Goal: Information Seeking & Learning: Learn about a topic

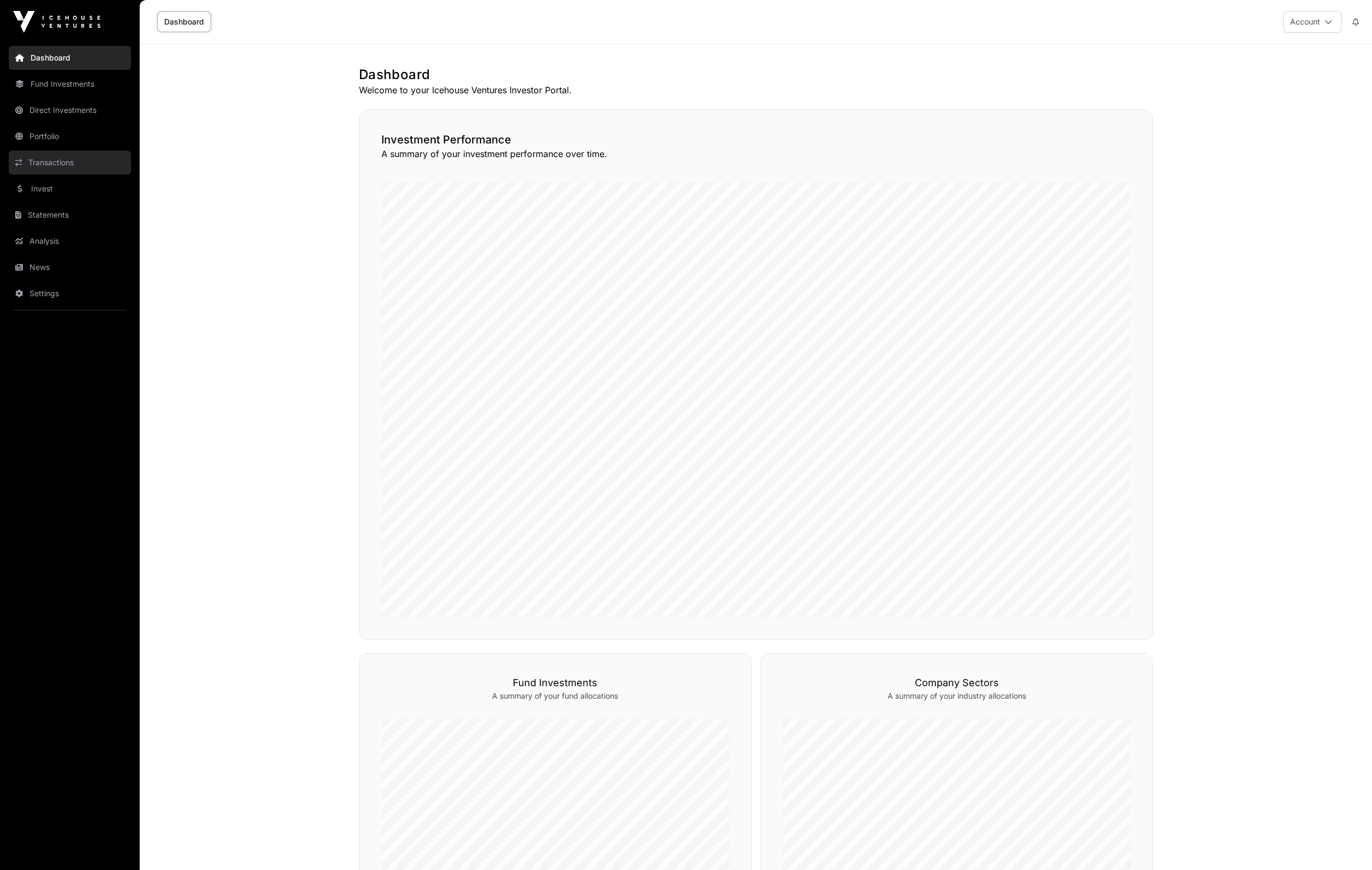
click at [51, 166] on link "Transactions" at bounding box center [69, 162] width 122 height 24
click at [57, 140] on link "Portfolio" at bounding box center [69, 136] width 122 height 24
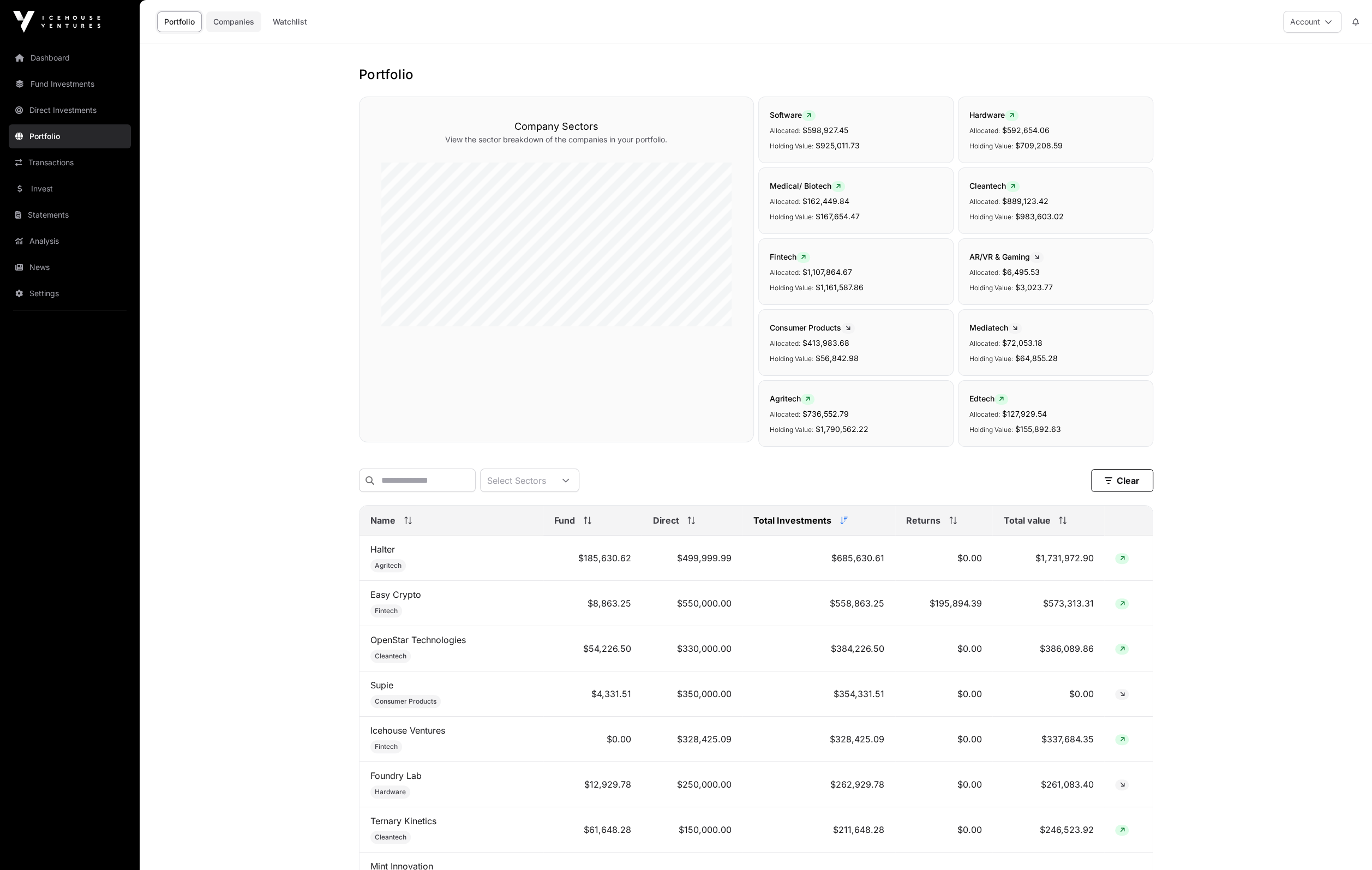
click at [229, 23] on link "Companies" at bounding box center [233, 21] width 55 height 20
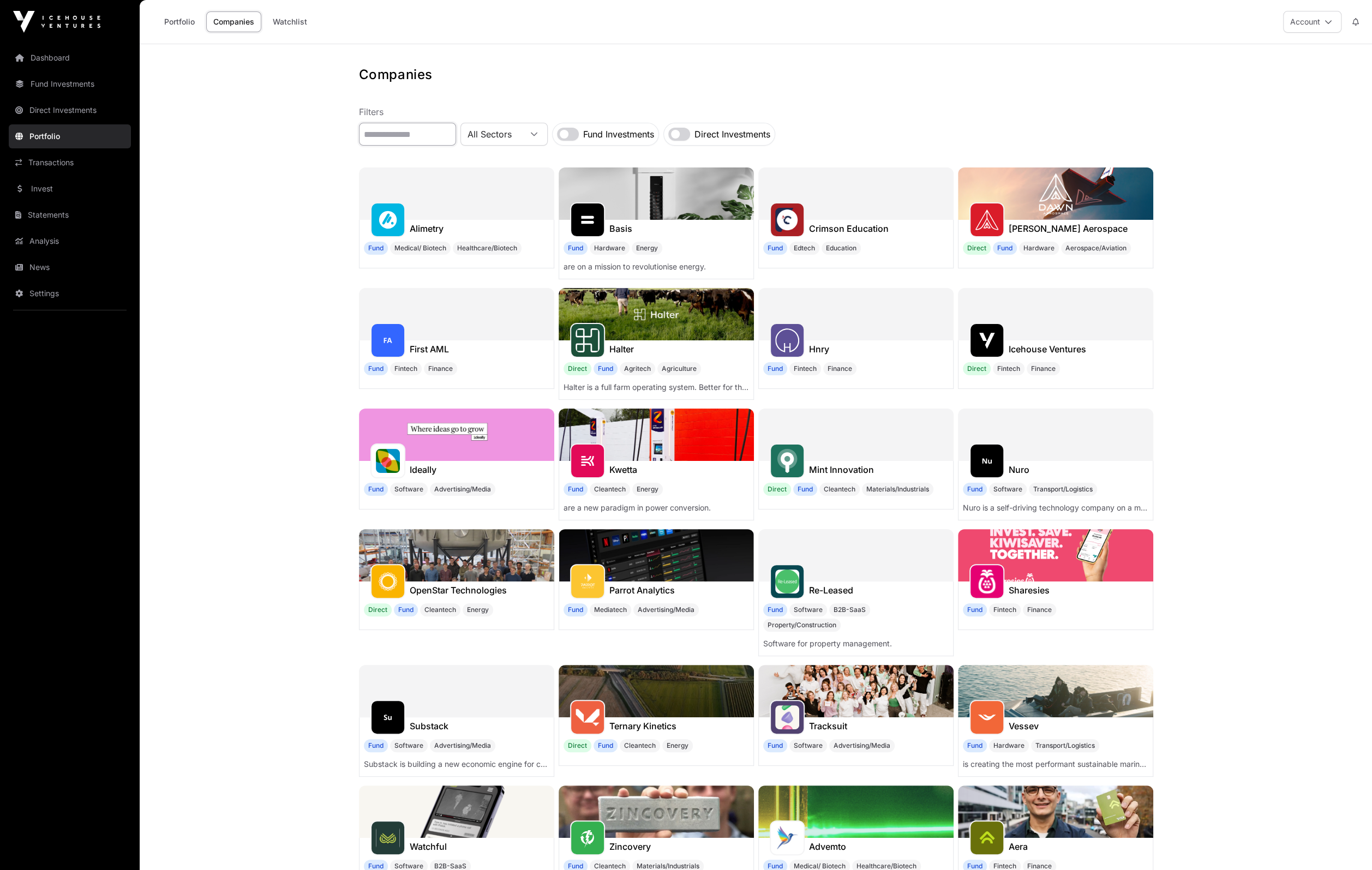
click at [419, 138] on input "text" at bounding box center [407, 134] width 97 height 23
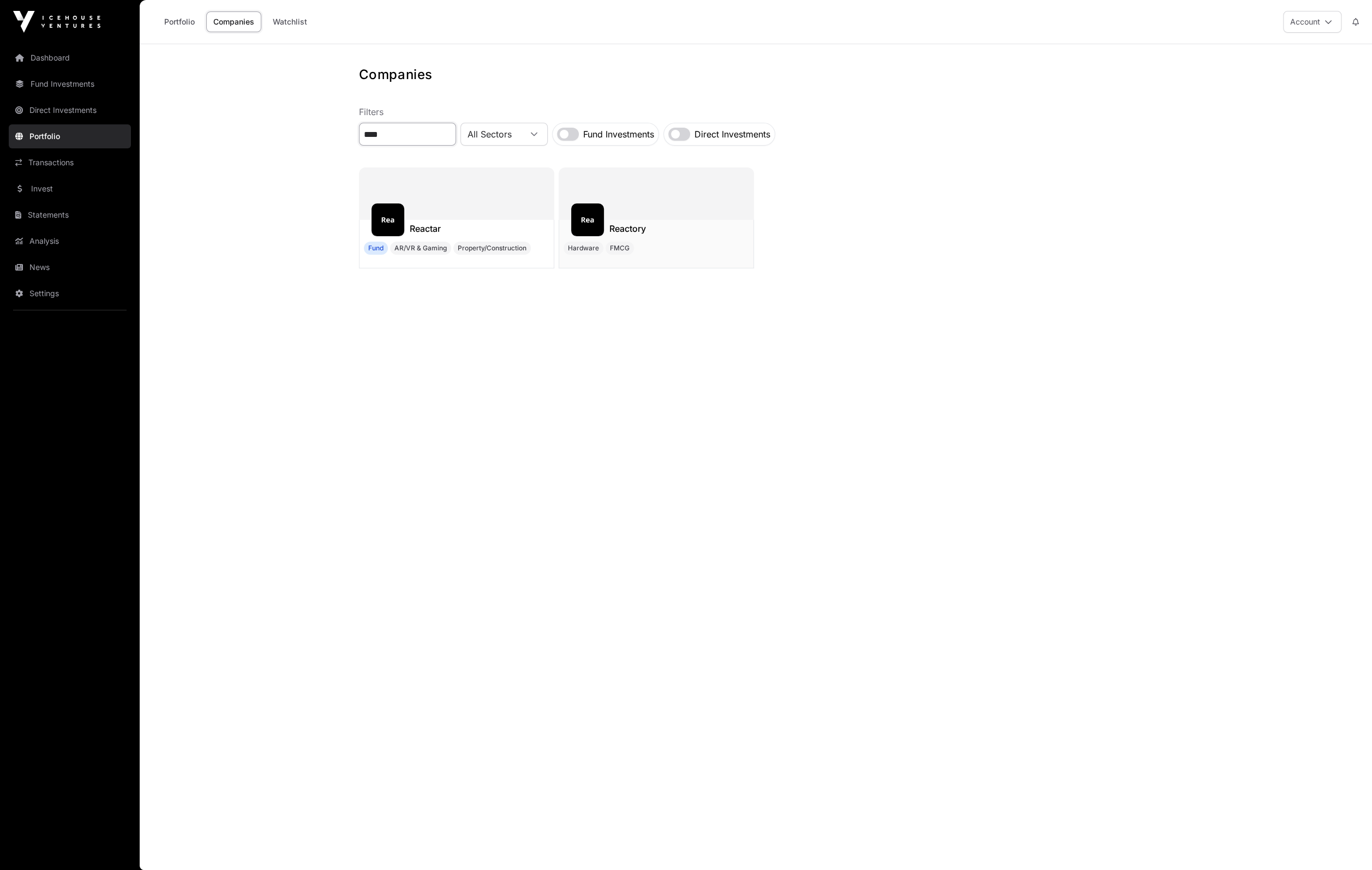
type input "****"
click at [651, 221] on div "Reactory" at bounding box center [656, 229] width 194 height 17
click at [596, 214] on img at bounding box center [587, 219] width 24 height 24
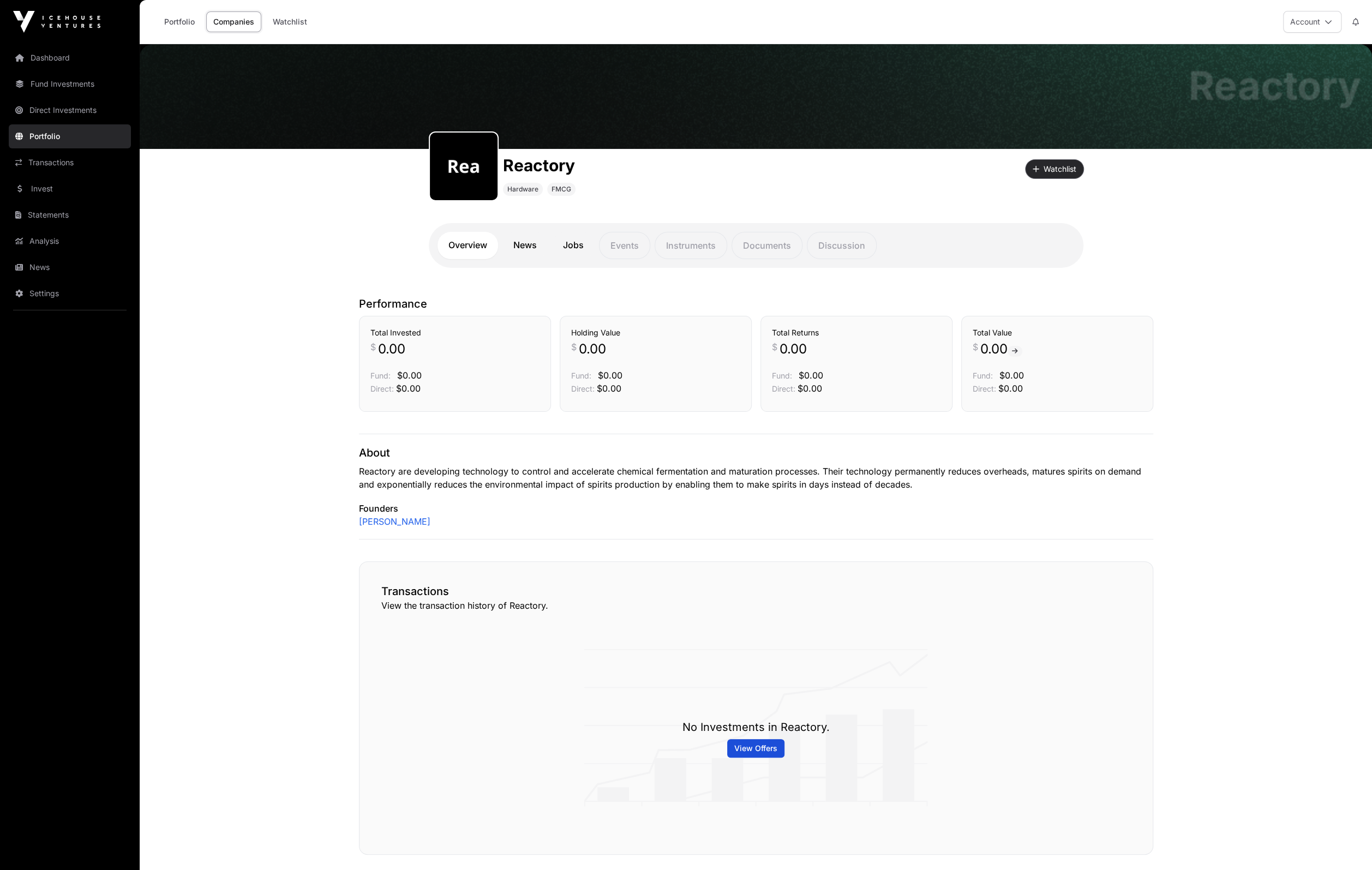
click at [1047, 169] on button "Watchlist" at bounding box center [1054, 169] width 58 height 18
click at [523, 241] on link "News" at bounding box center [525, 245] width 45 height 27
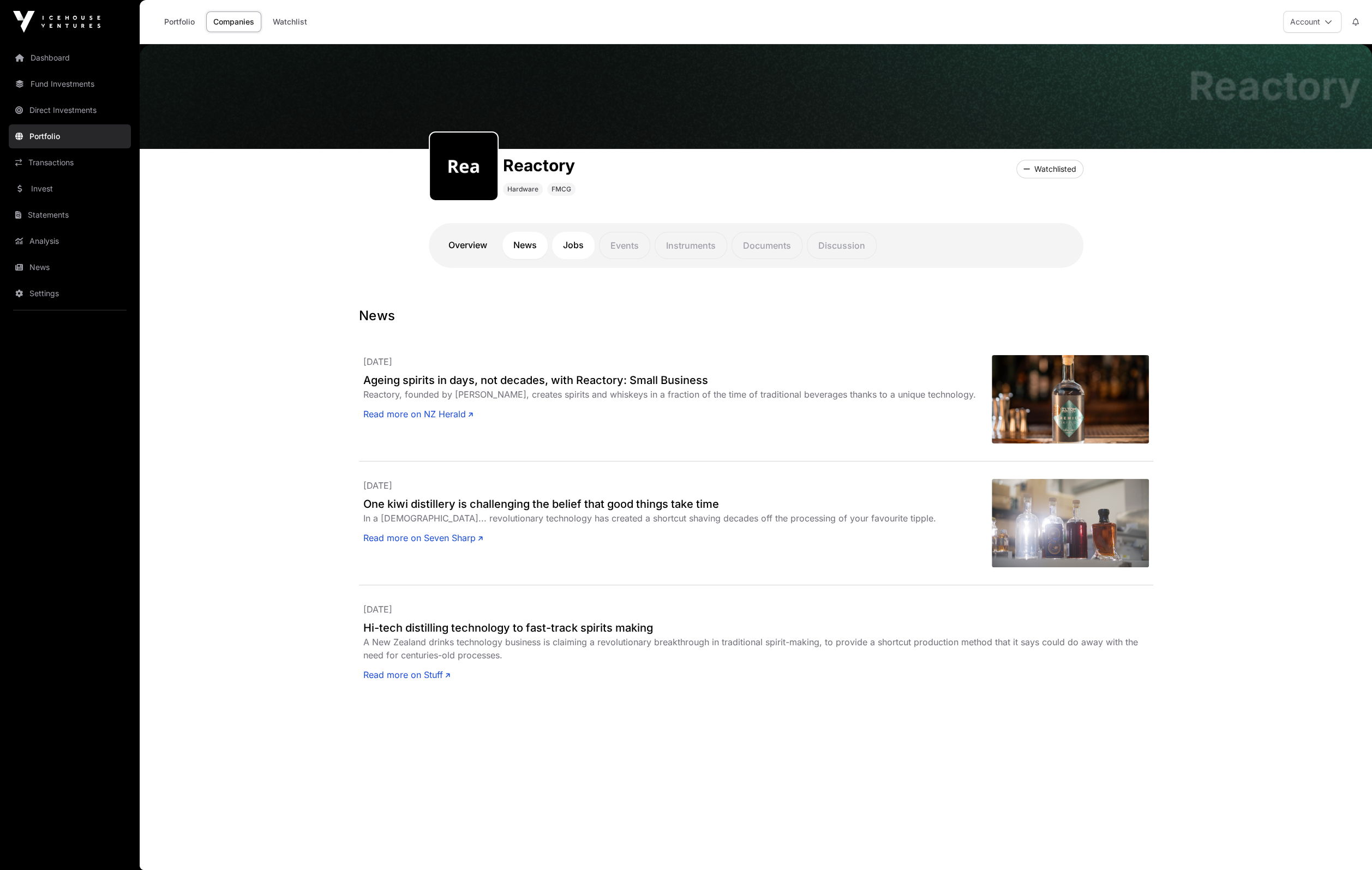
click at [575, 240] on link "Jobs" at bounding box center [573, 245] width 42 height 27
click at [613, 247] on p "Events" at bounding box center [624, 245] width 51 height 27
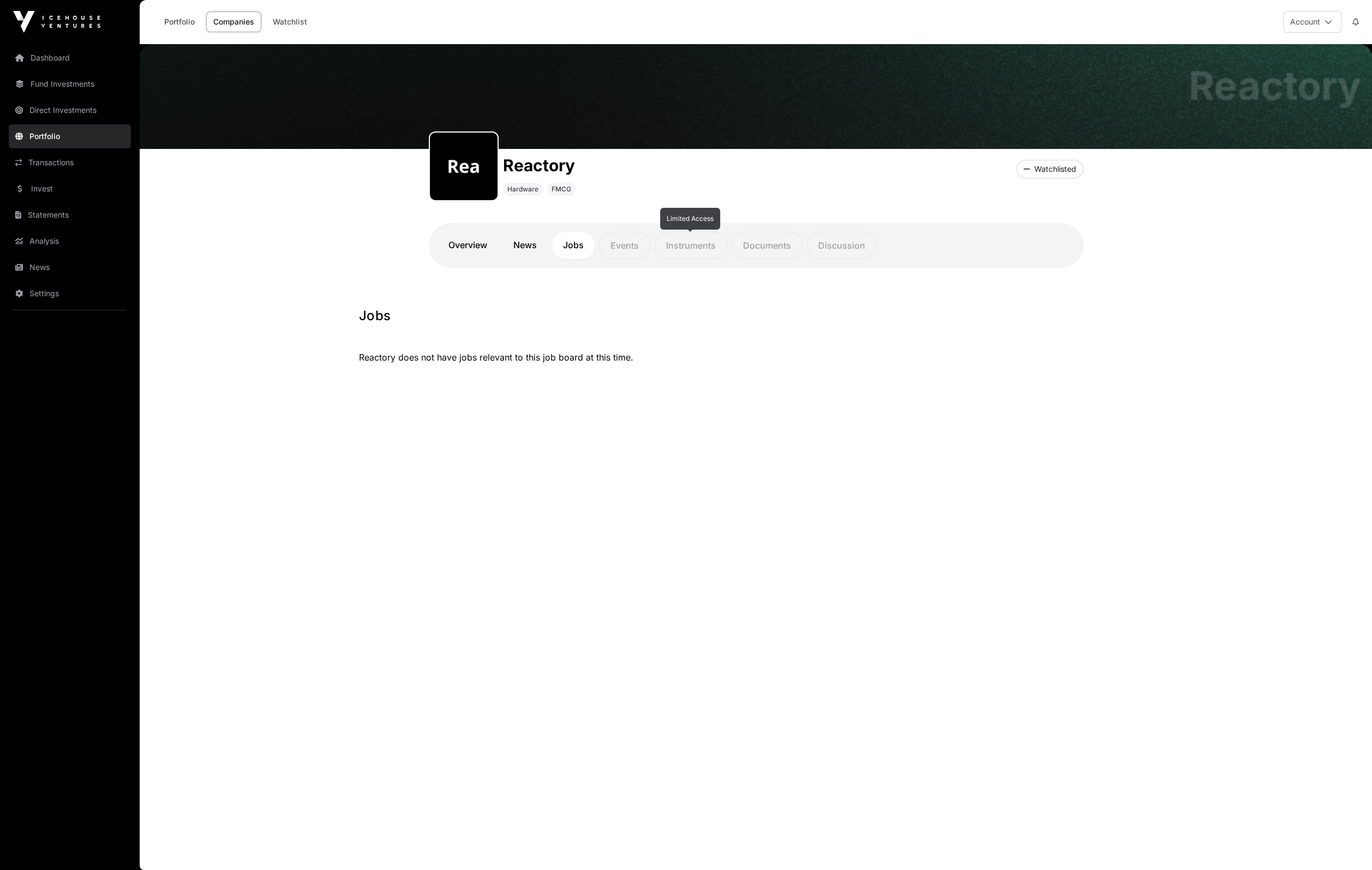
click at [684, 248] on p "Instruments" at bounding box center [690, 245] width 72 height 27
click at [765, 248] on p "Documents" at bounding box center [767, 245] width 71 height 27
click at [842, 249] on p "Discussion" at bounding box center [842, 245] width 69 height 27
click at [537, 159] on h1 "Reactory" at bounding box center [538, 165] width 72 height 19
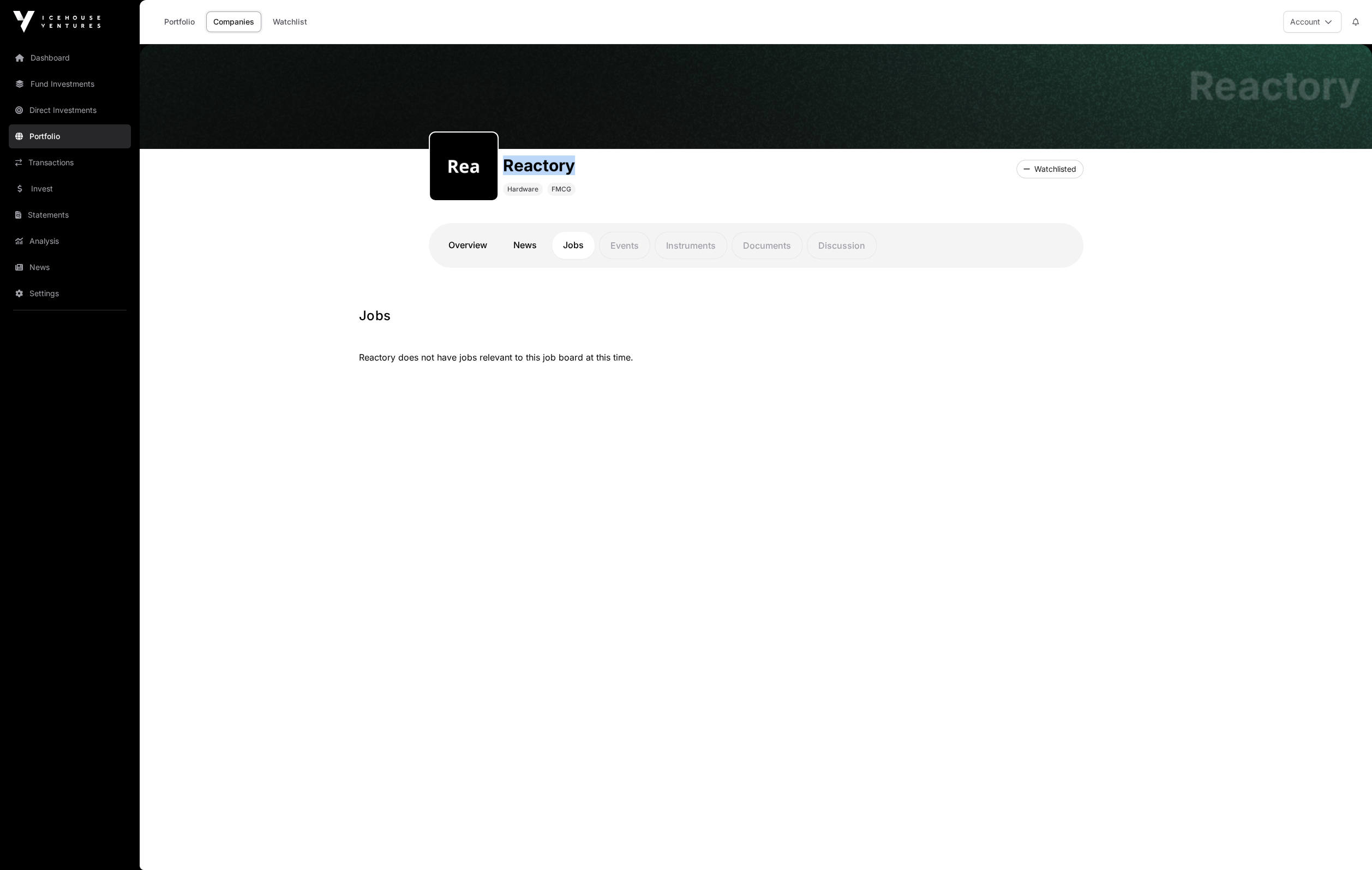
copy h1 "Reactory"
